Goal: Navigation & Orientation: Find specific page/section

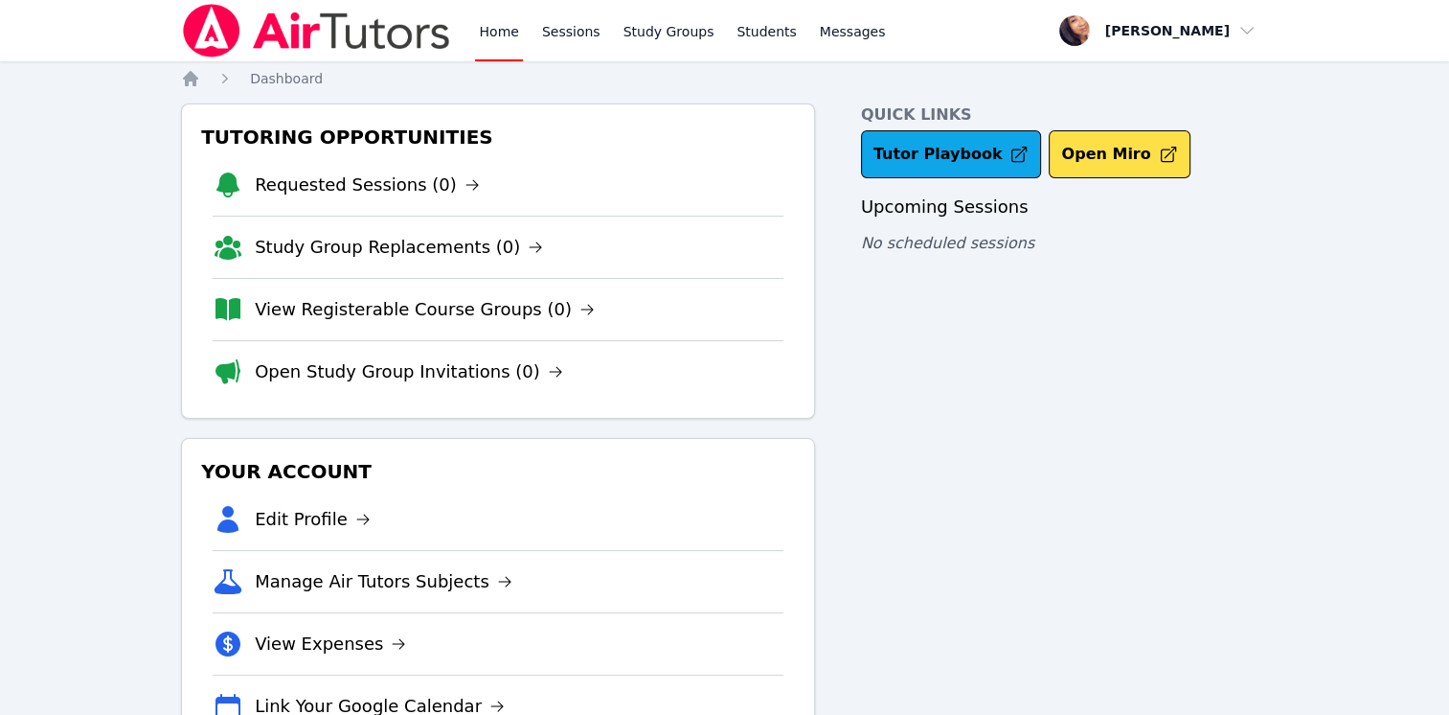
scroll to position [74, 0]
click at [820, 34] on span "Messages" at bounding box center [853, 31] width 66 height 19
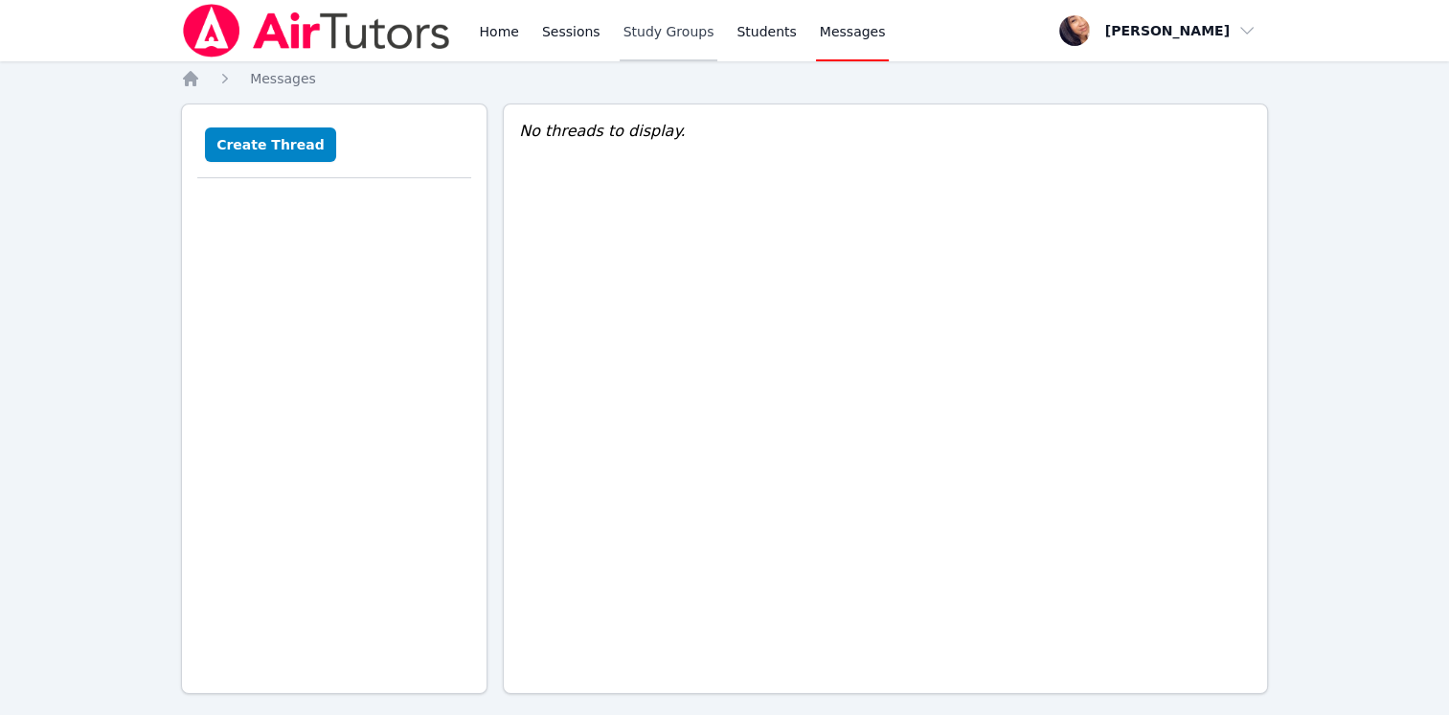
click at [692, 22] on link "Study Groups" at bounding box center [669, 30] width 99 height 61
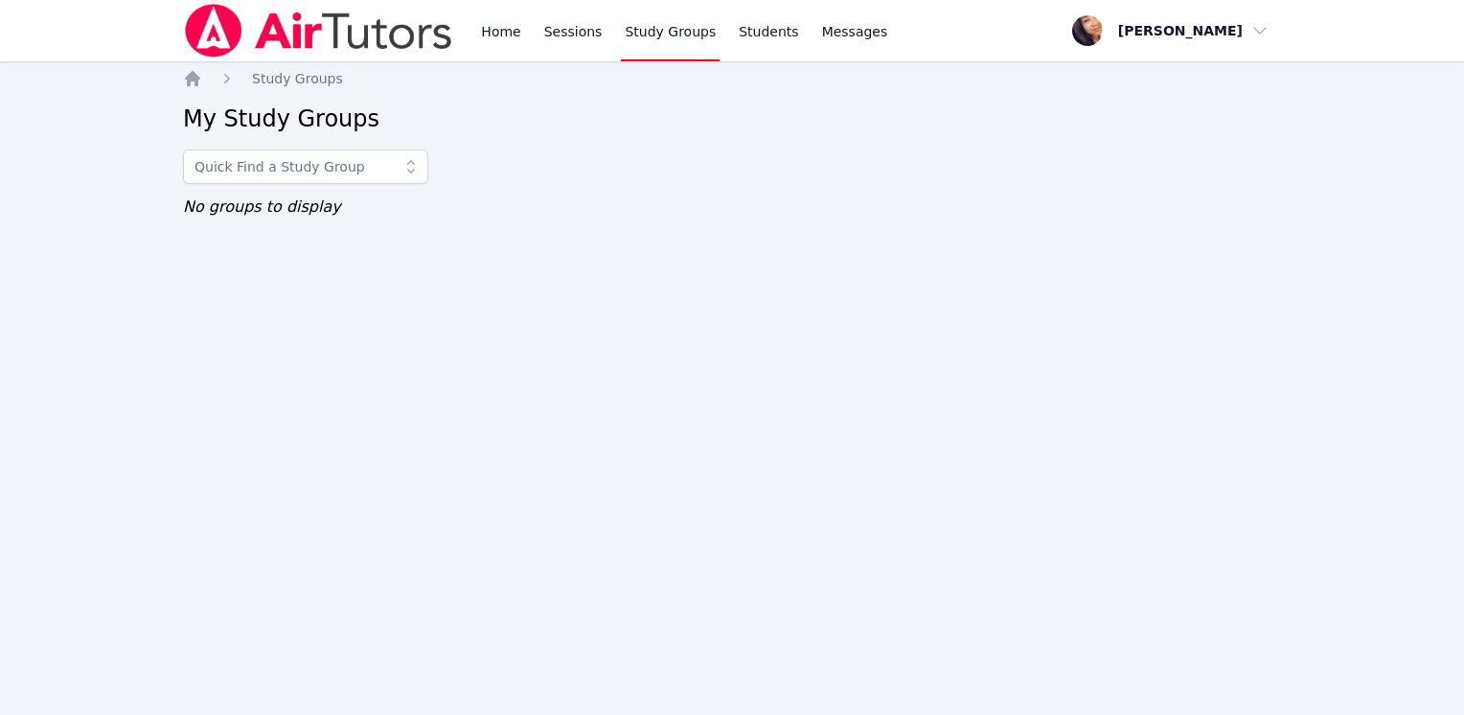
click at [256, 33] on img at bounding box center [318, 31] width 271 height 54
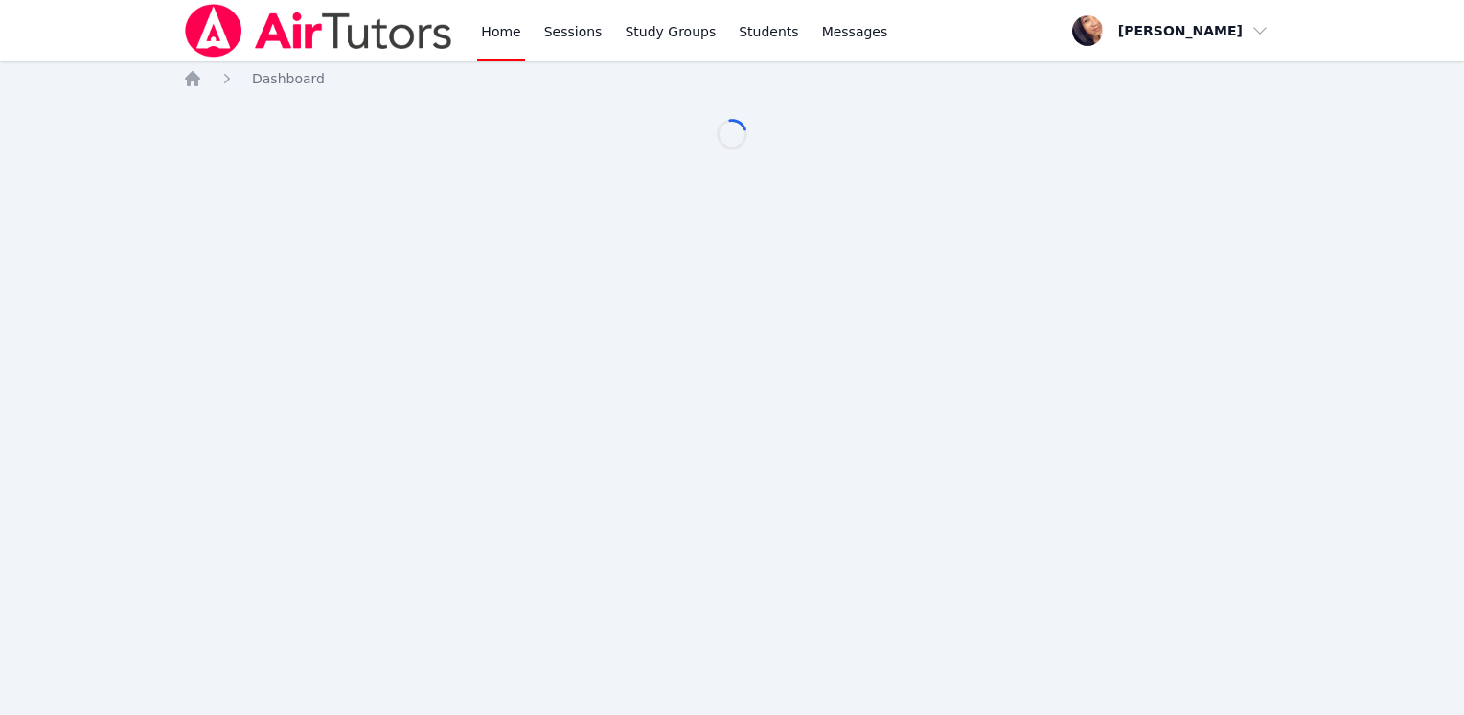
click at [1219, 34] on span "button" at bounding box center [1170, 31] width 209 height 42
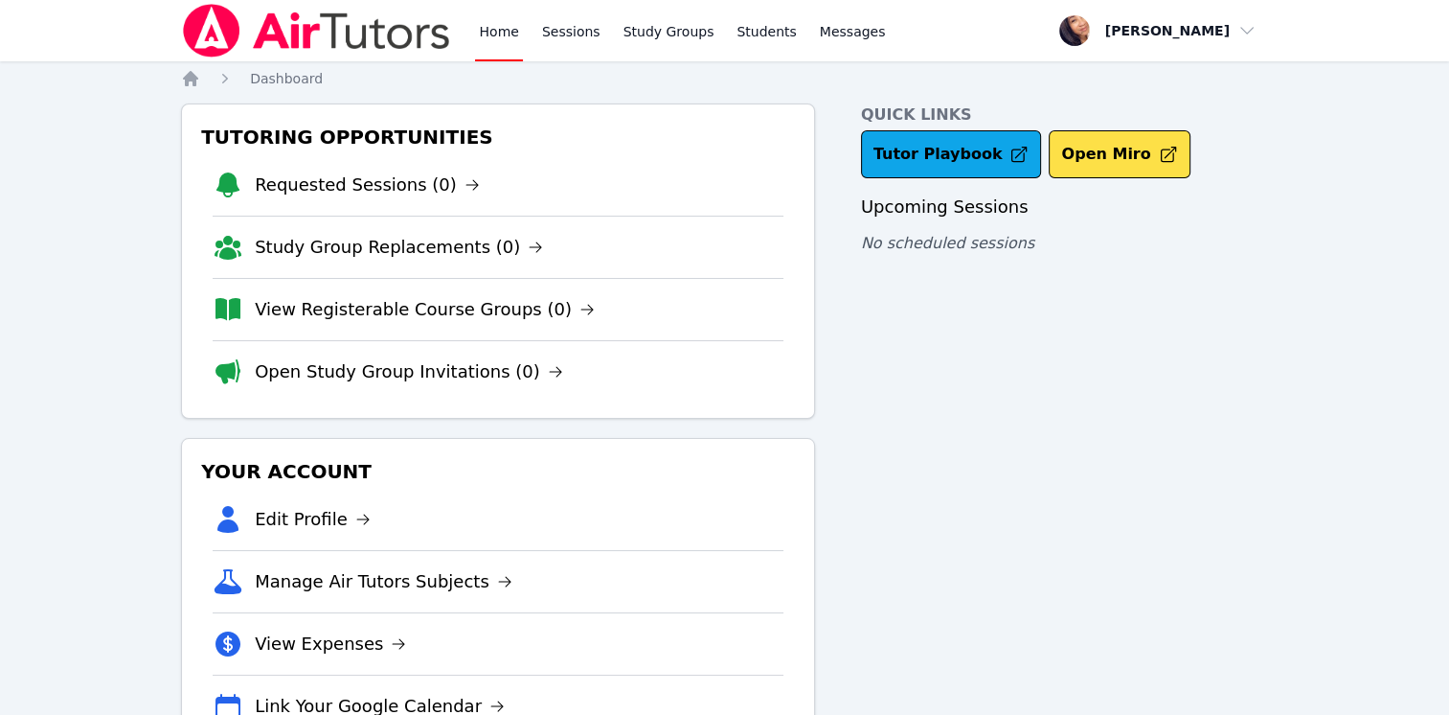
click at [1131, 103] on h4 "Quick Links" at bounding box center [1064, 114] width 407 height 23
click at [1140, 42] on span "button" at bounding box center [1158, 31] width 209 height 42
click at [1125, 113] on h4 "Quick Links" at bounding box center [1064, 114] width 407 height 23
click at [1226, 33] on span "button" at bounding box center [1158, 31] width 209 height 42
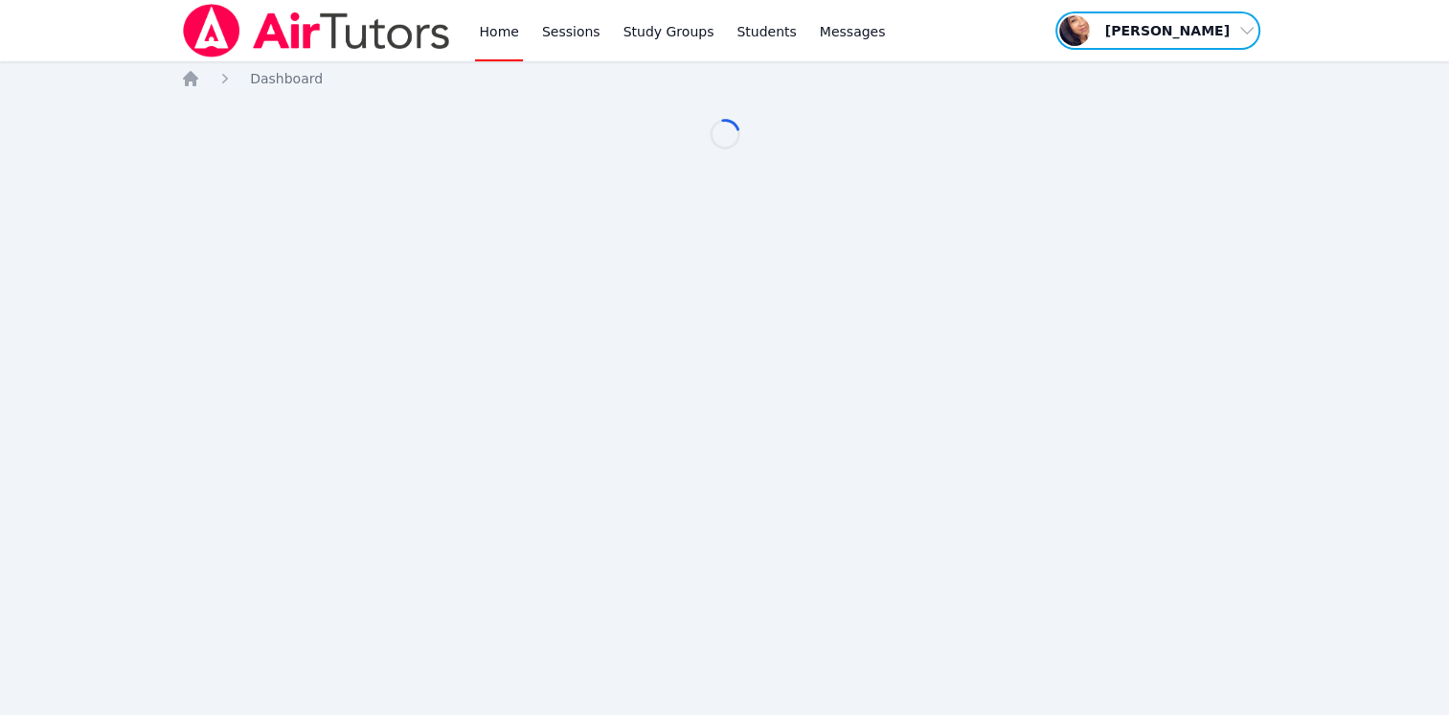
click at [1260, 33] on span "button" at bounding box center [1158, 31] width 209 height 42
